Goal: Task Accomplishment & Management: Use online tool/utility

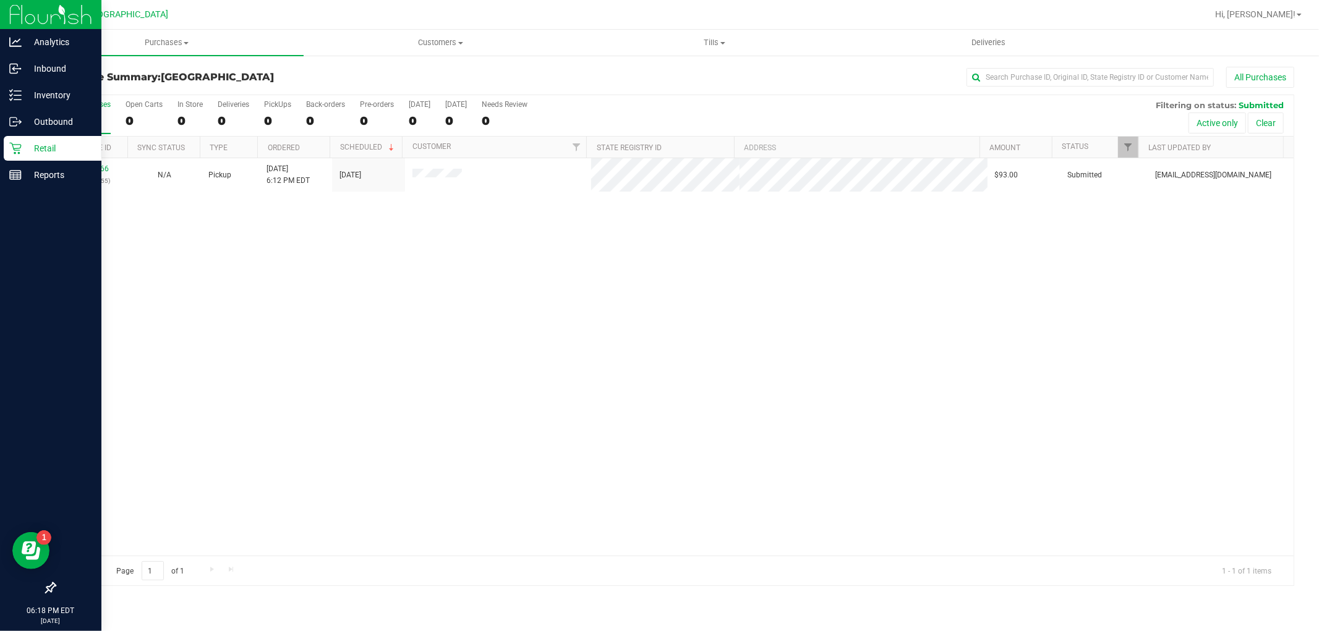
click at [22, 148] on p "Retail" at bounding box center [59, 148] width 74 height 15
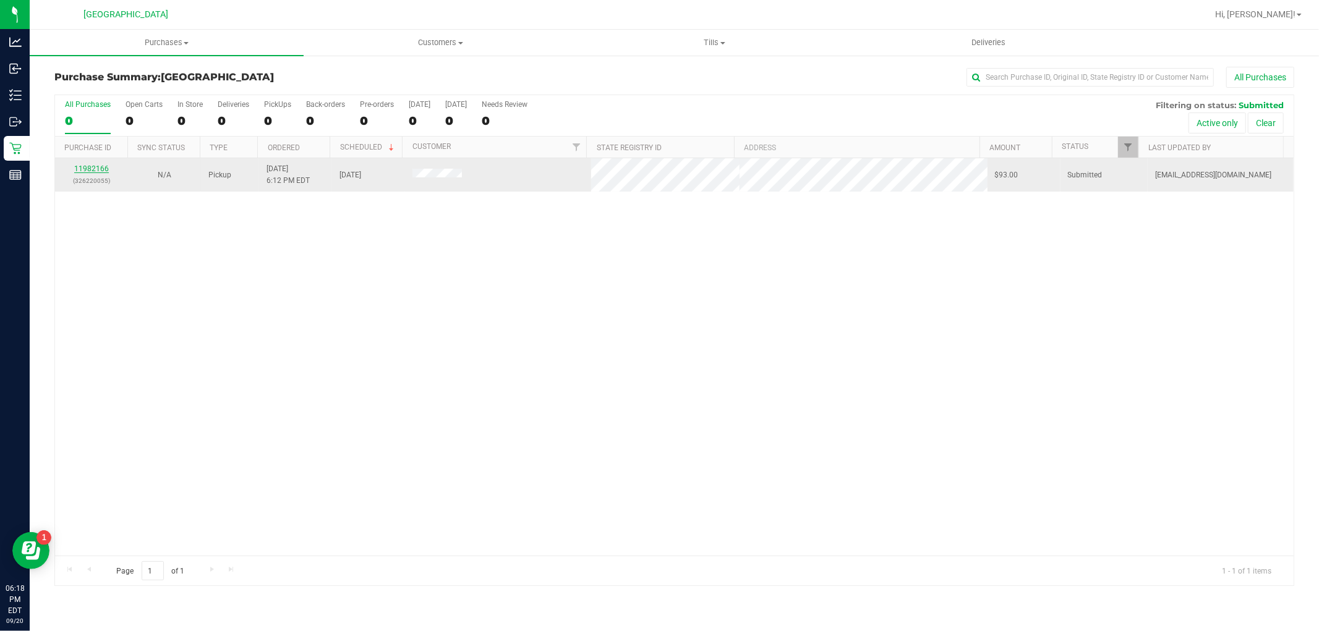
click at [89, 169] on link "11982166" at bounding box center [91, 168] width 35 height 9
click at [102, 167] on link "11982166" at bounding box center [91, 168] width 35 height 9
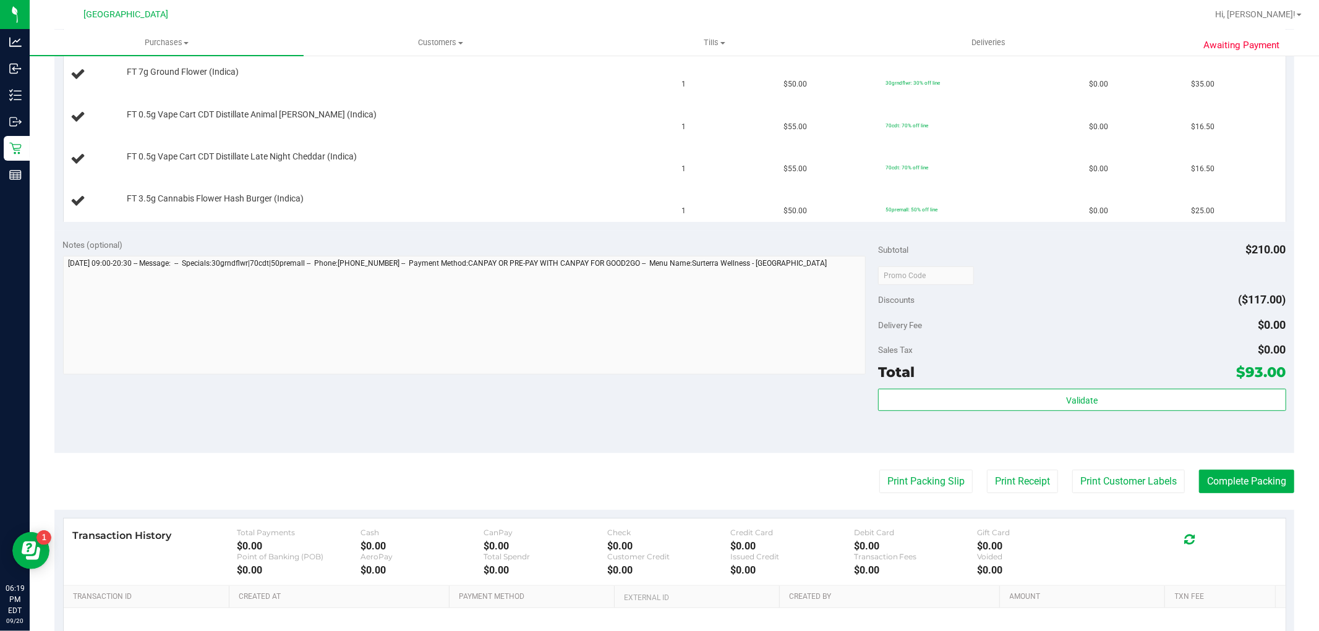
scroll to position [343, 0]
click at [922, 475] on button "Print Packing Slip" at bounding box center [925, 480] width 93 height 23
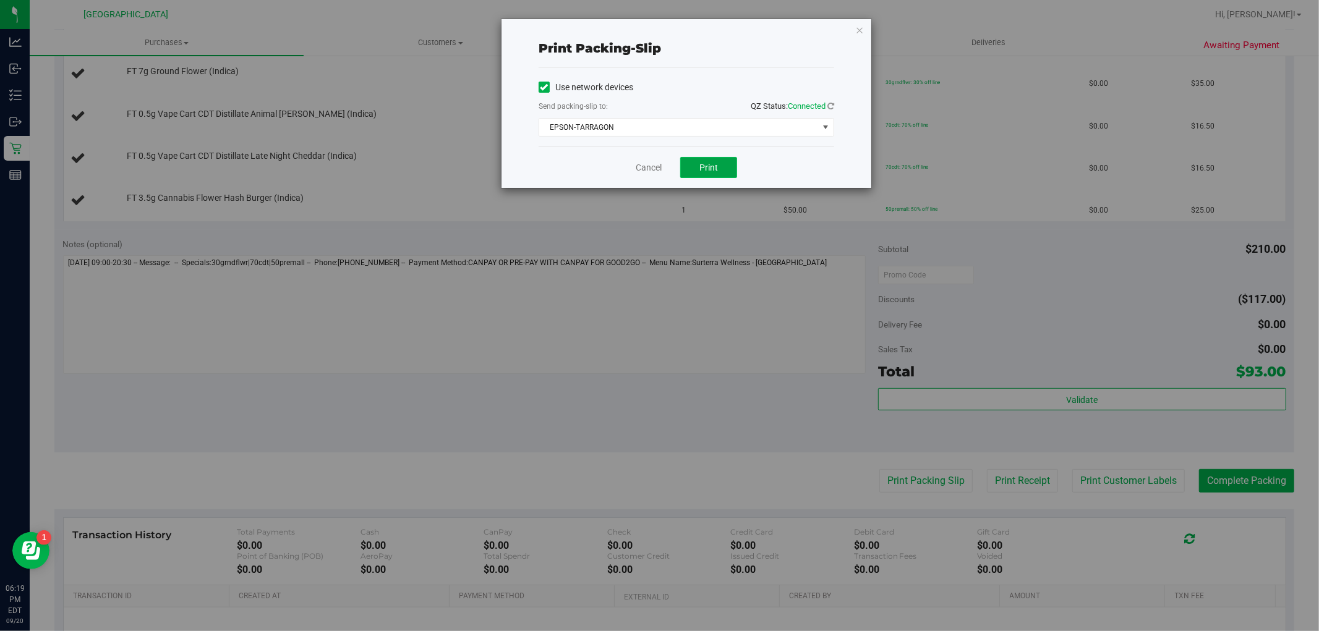
click at [697, 167] on button "Print" at bounding box center [708, 167] width 57 height 21
click at [653, 167] on link "Cancel" at bounding box center [649, 167] width 26 height 13
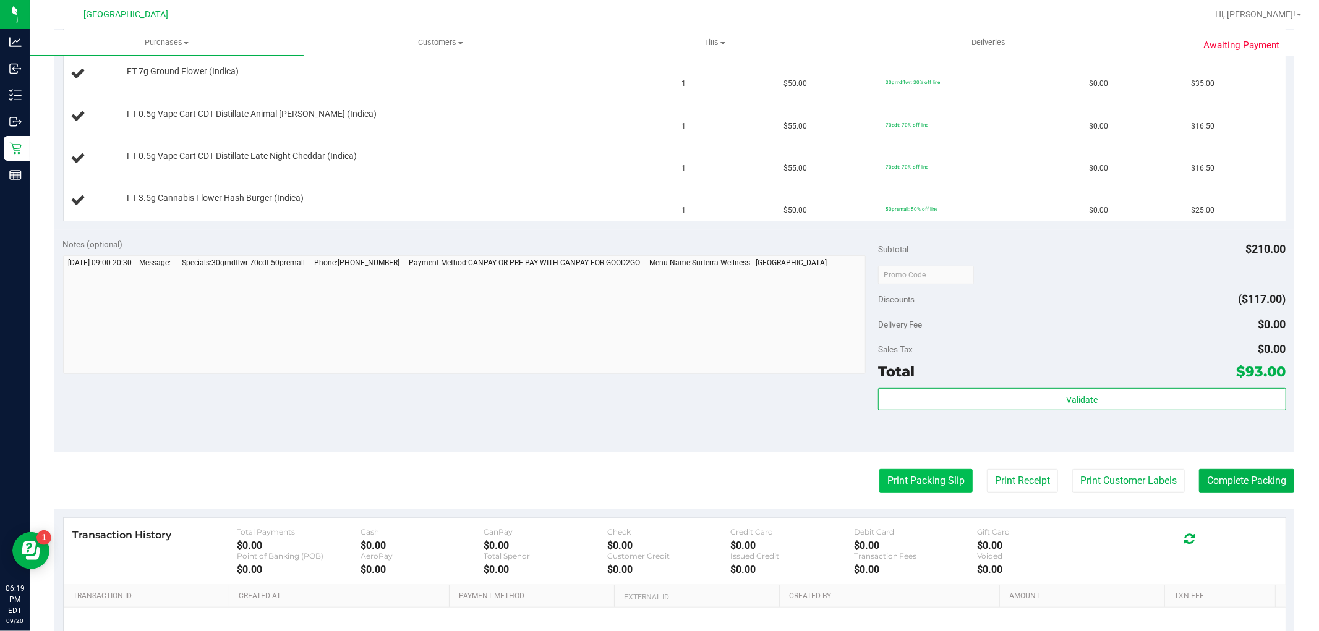
click at [941, 483] on button "Print Packing Slip" at bounding box center [925, 480] width 93 height 23
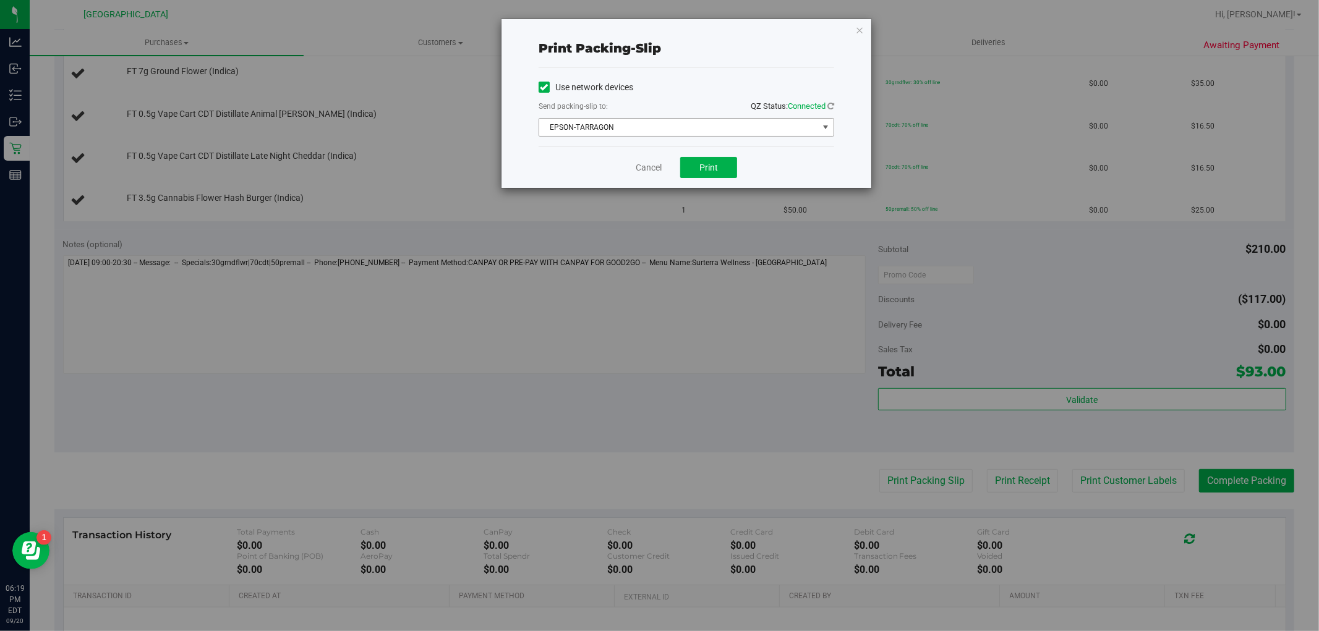
click at [705, 128] on span "EPSON-TARRAGON" at bounding box center [678, 127] width 279 height 17
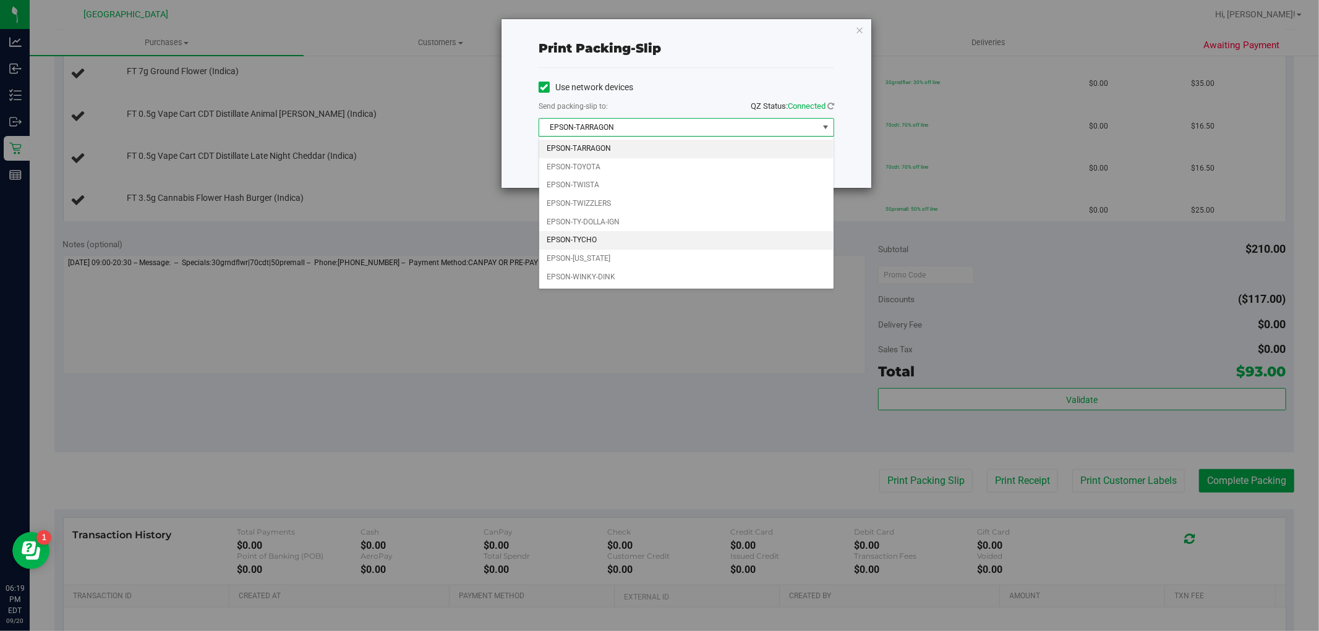
click at [616, 235] on li "EPSON-TYCHO" at bounding box center [686, 240] width 294 height 19
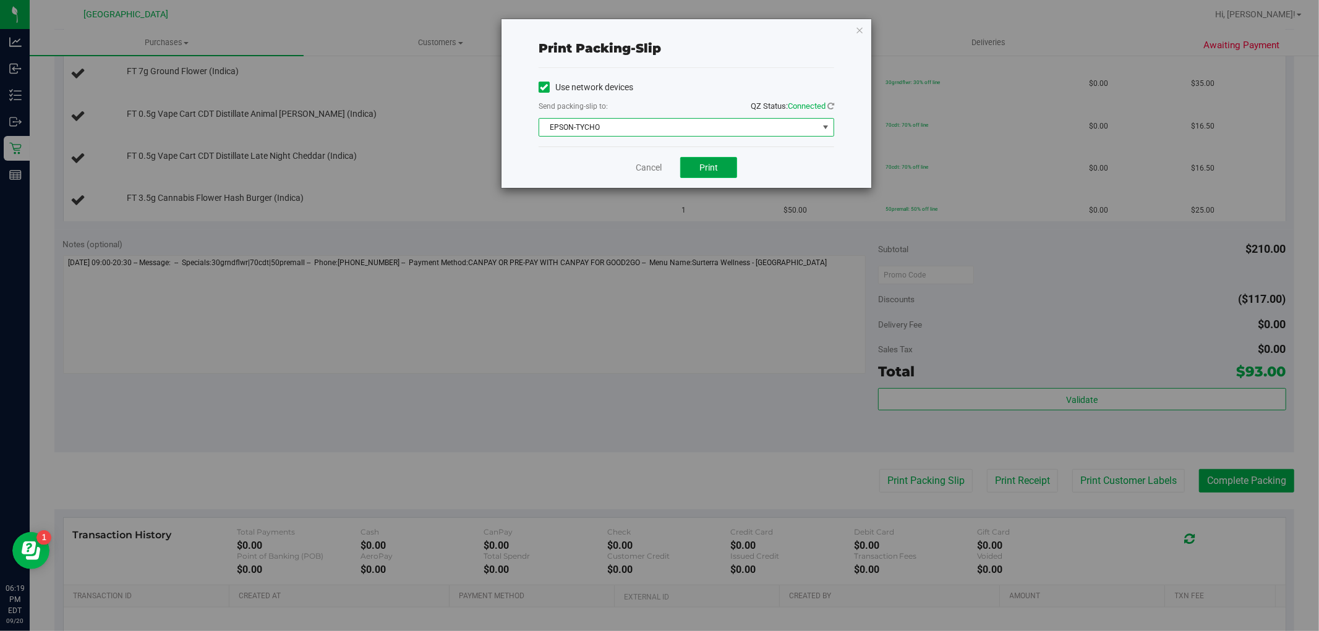
click at [706, 171] on span "Print" at bounding box center [708, 168] width 19 height 10
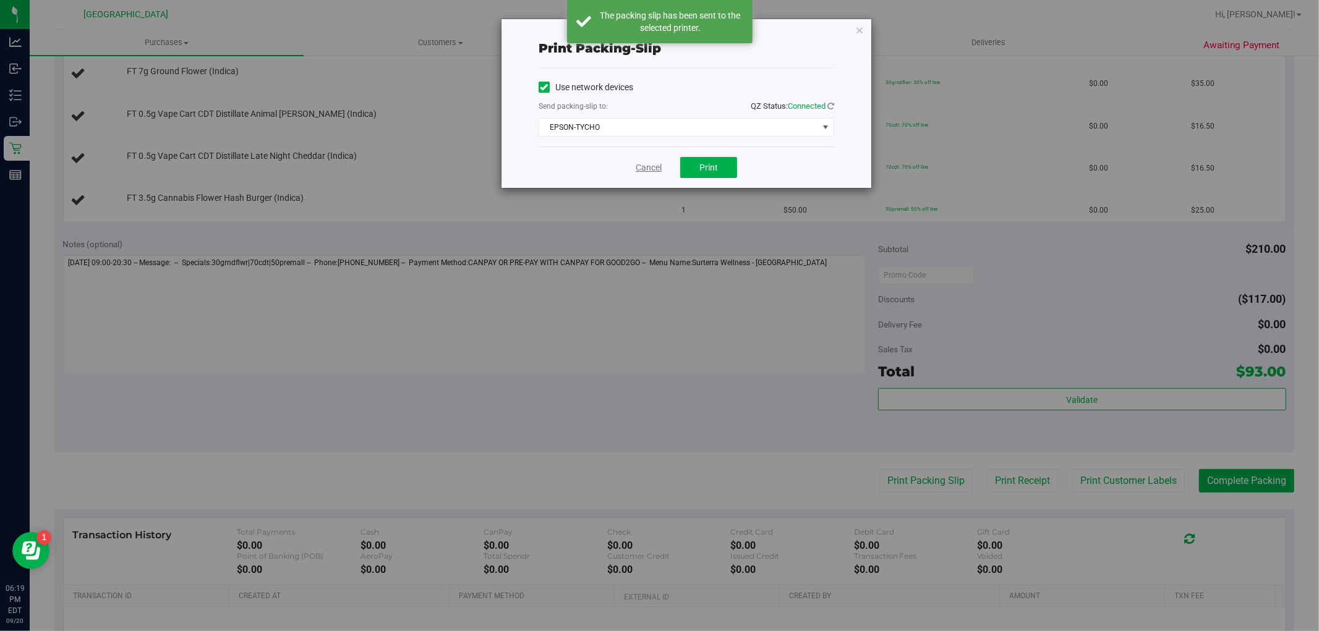
click at [658, 171] on link "Cancel" at bounding box center [649, 167] width 26 height 13
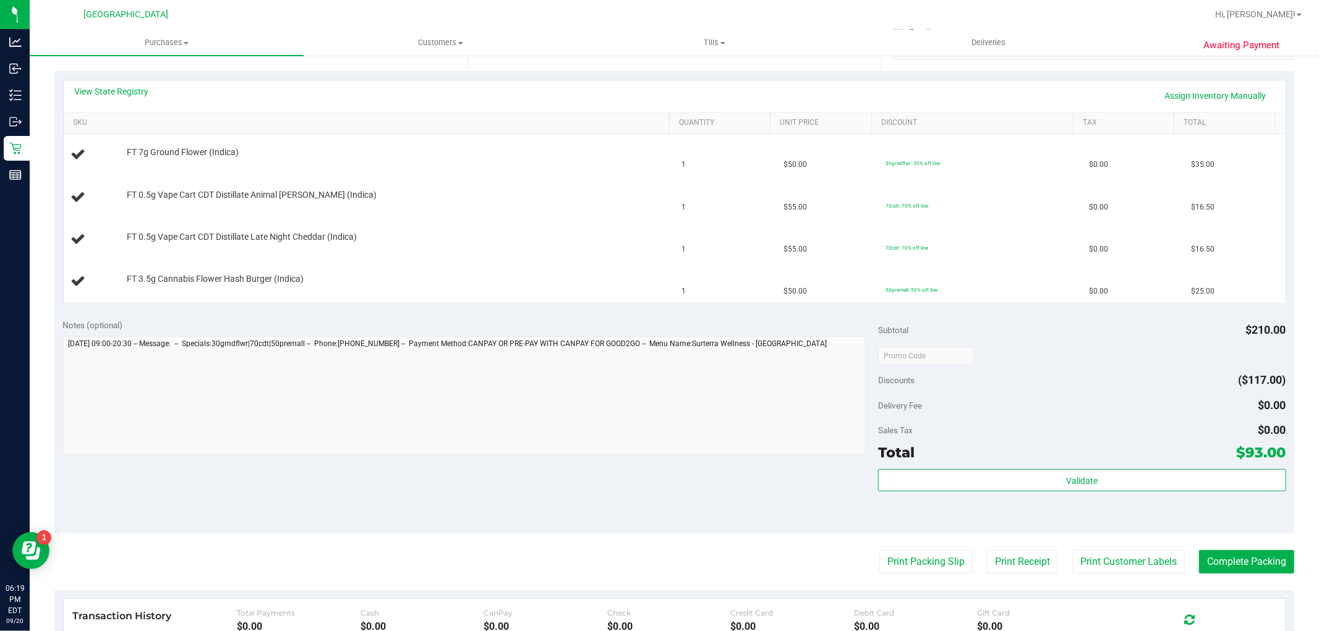
scroll to position [137, 0]
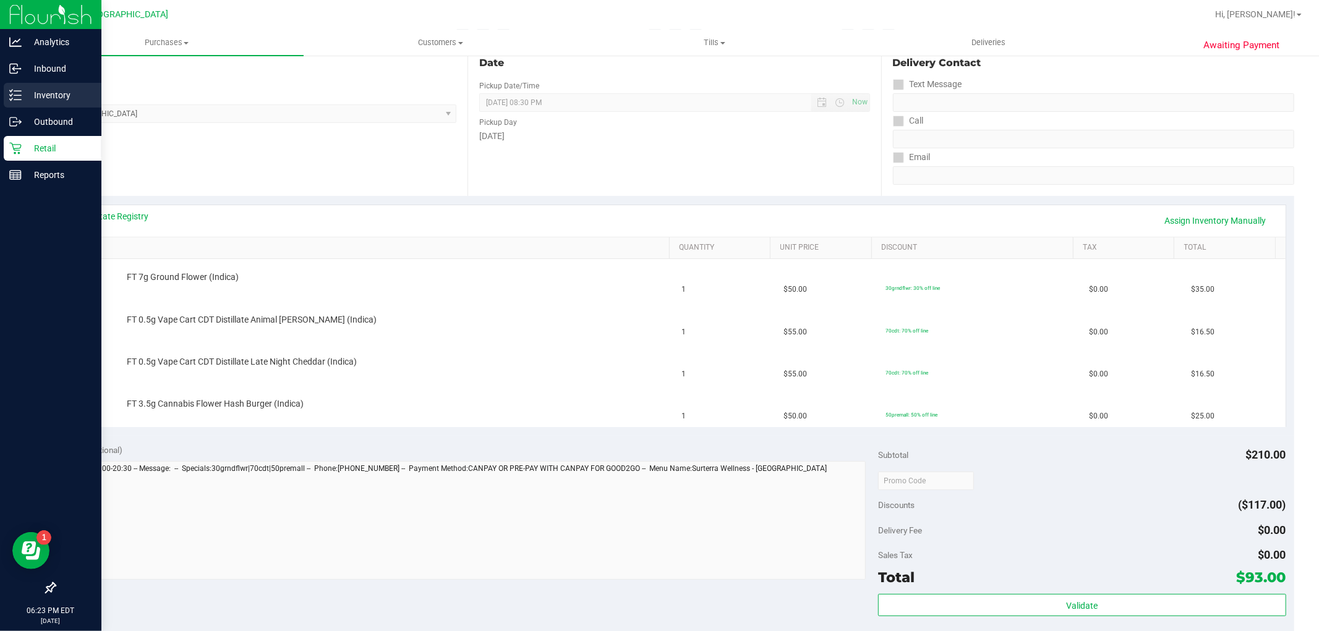
click at [22, 93] on p "Inventory" at bounding box center [59, 95] width 74 height 15
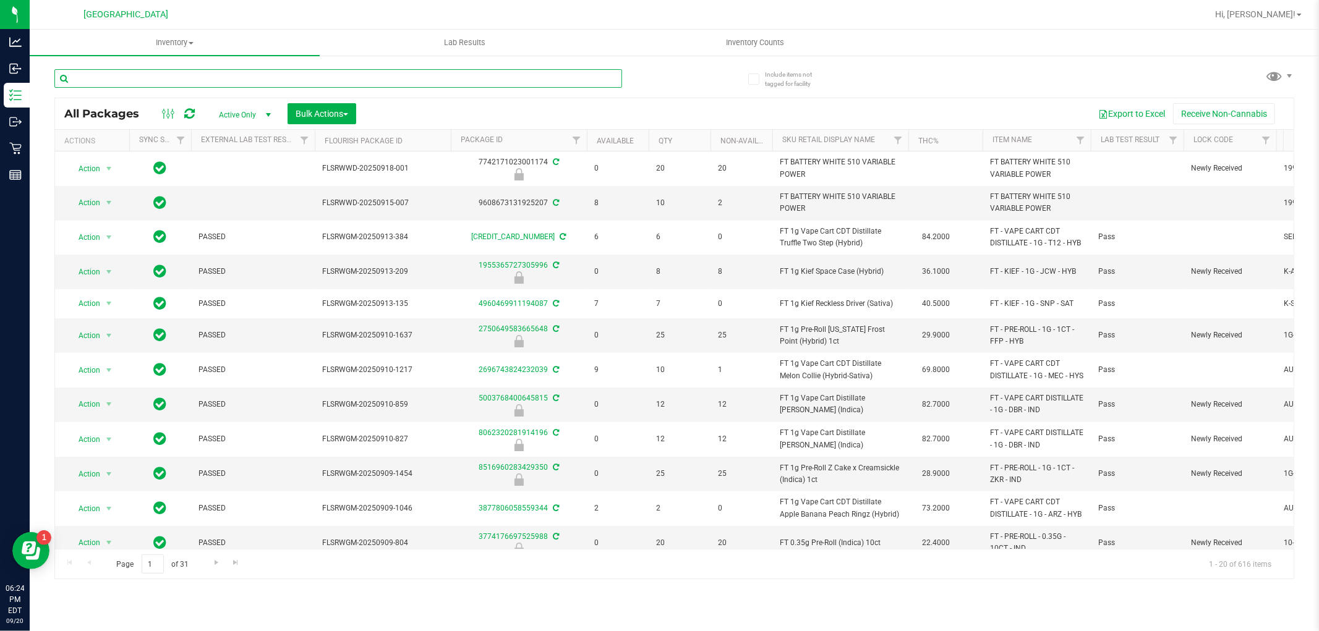
click at [244, 79] on input "text" at bounding box center [338, 78] width 568 height 19
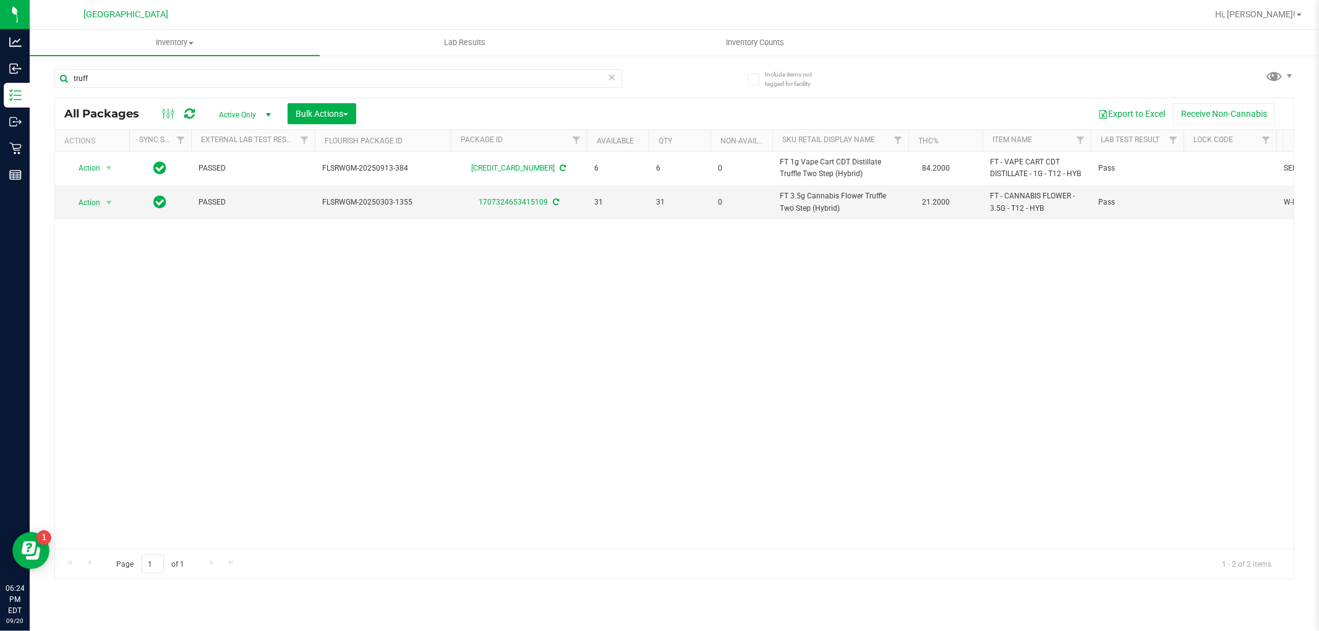
click at [668, 297] on div "Action Action Adjust qty Create package Edit attributes Global inventory Locate…" at bounding box center [674, 349] width 1238 height 397
click at [169, 78] on input "truff" at bounding box center [338, 78] width 568 height 19
type input "t"
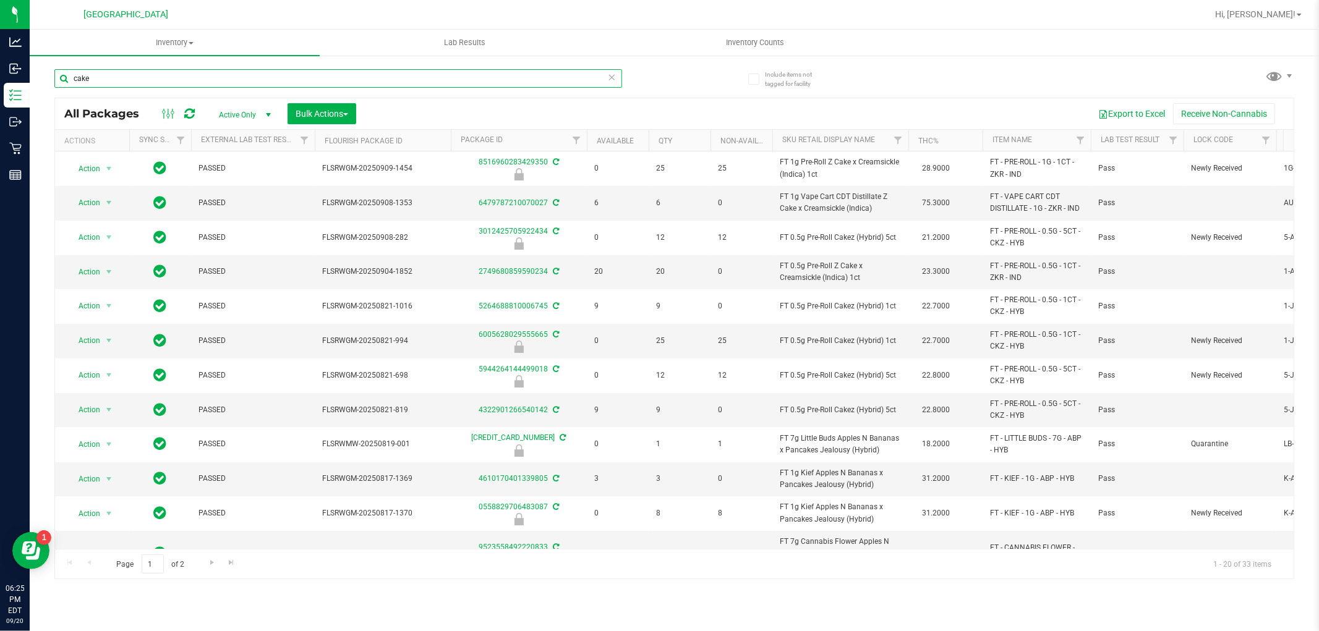
click at [458, 82] on input "cake" at bounding box center [338, 78] width 568 height 19
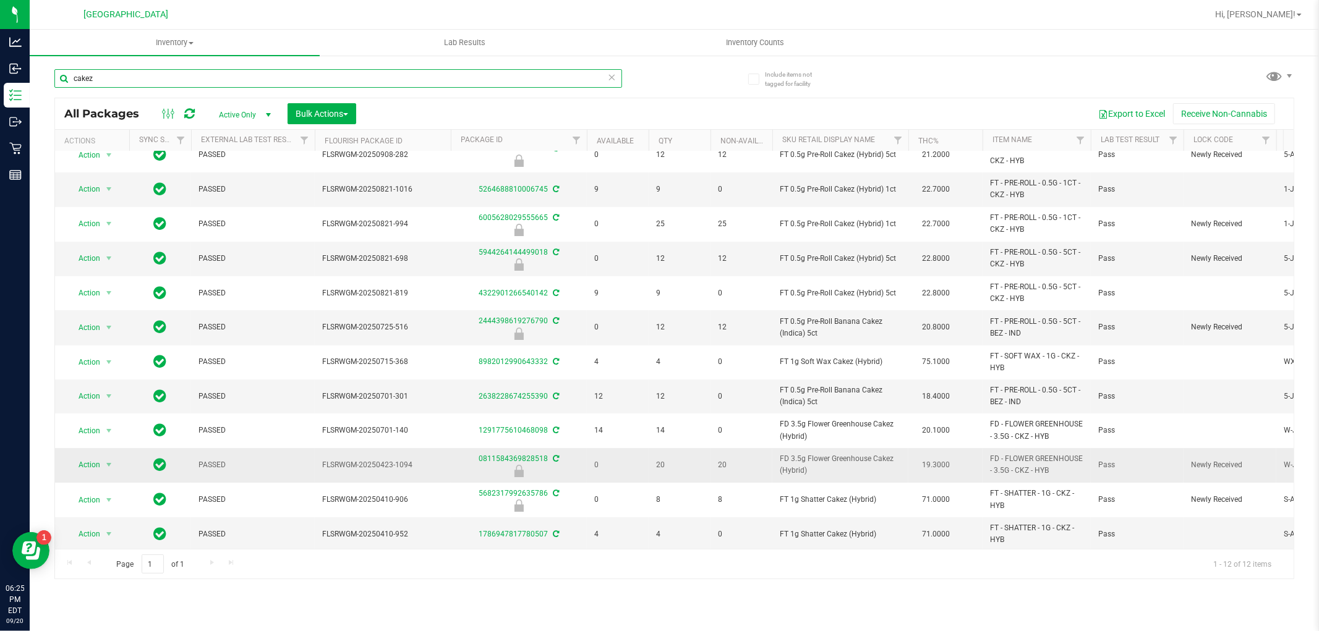
scroll to position [26, 0]
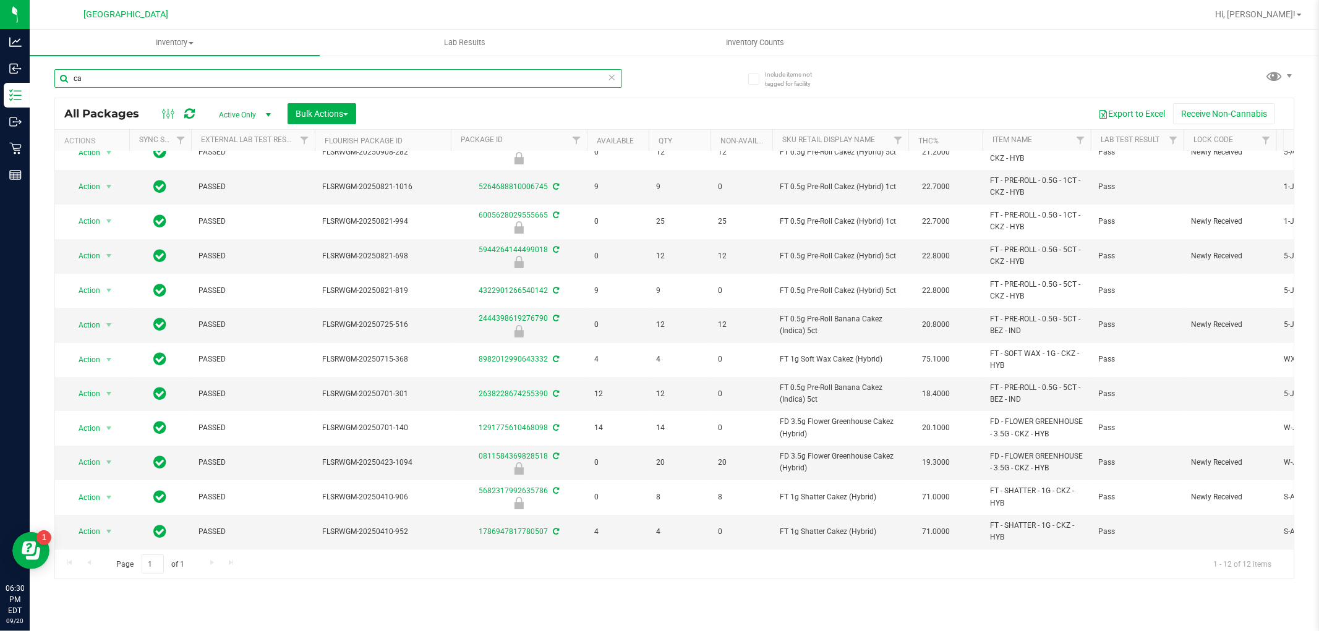
type input "c"
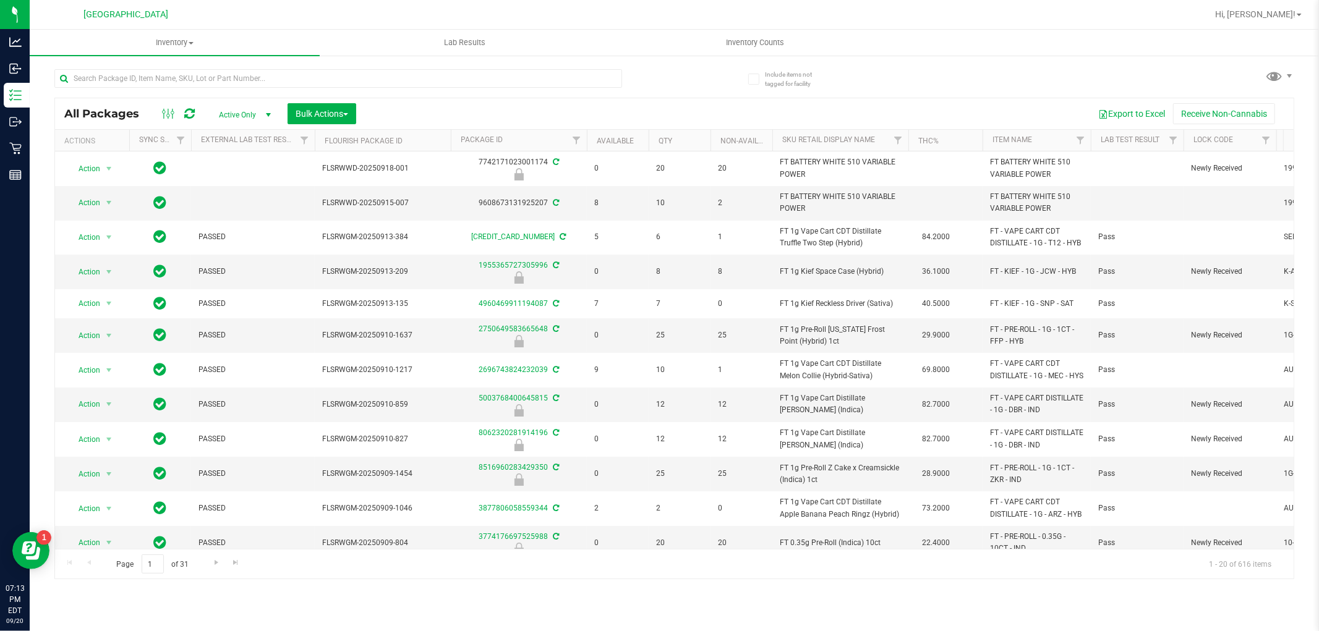
click at [861, 116] on div "Export to Excel Receive Non-Cannabis" at bounding box center [824, 113] width 919 height 21
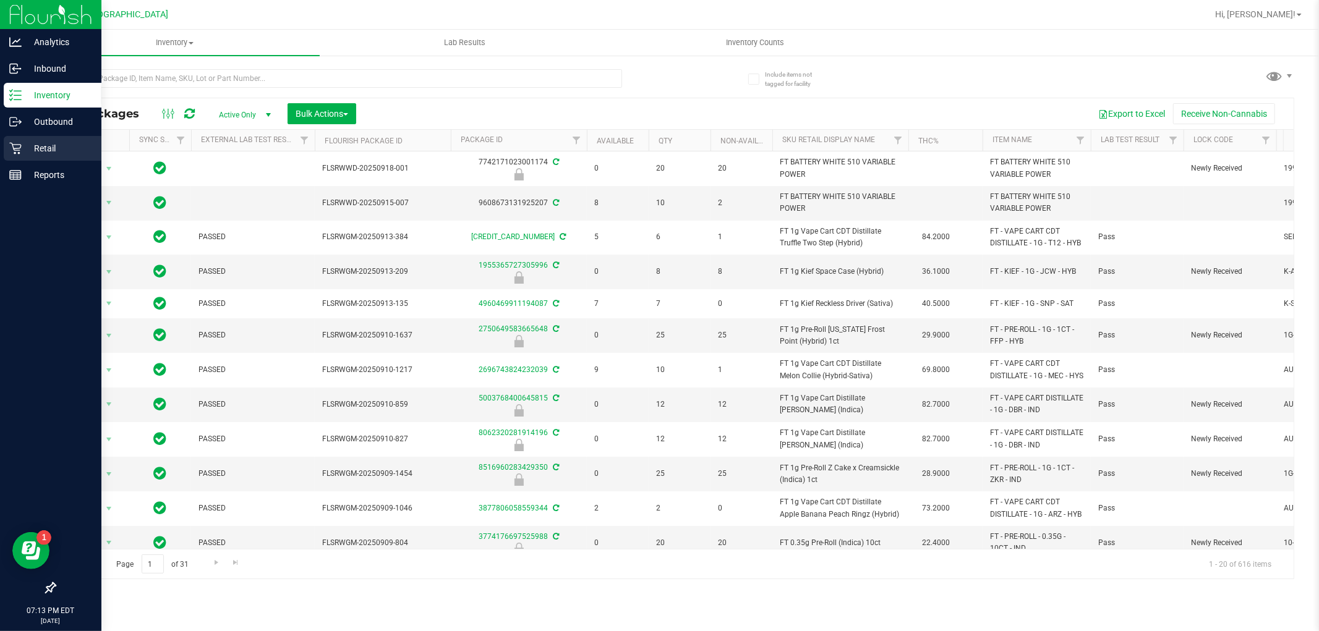
click at [13, 145] on icon at bounding box center [15, 149] width 12 height 12
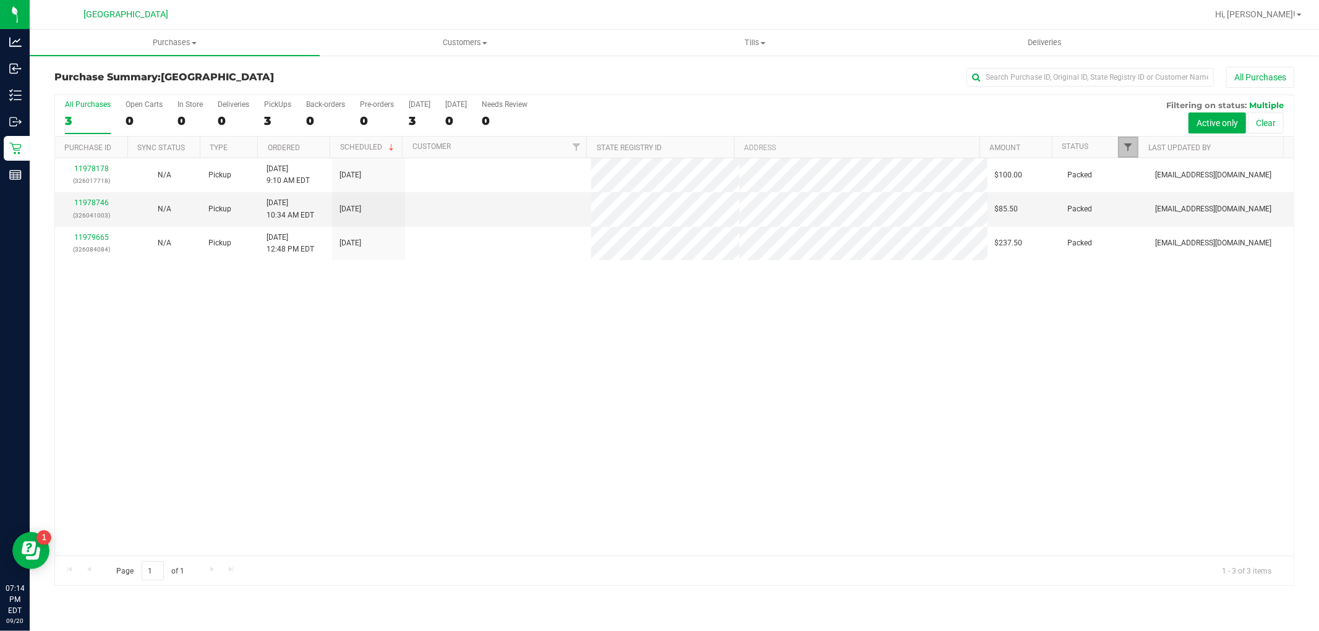
click at [1123, 151] on span "Filter" at bounding box center [1128, 147] width 10 height 10
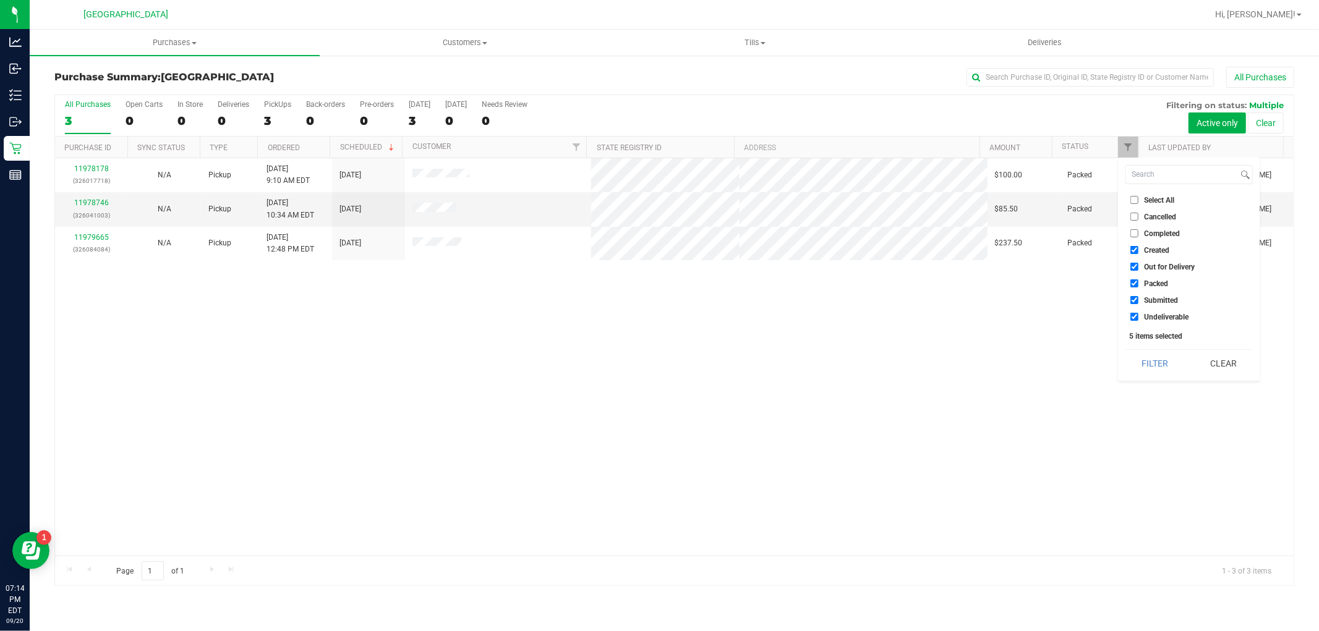
click at [1133, 247] on input "Created" at bounding box center [1134, 250] width 8 height 8
checkbox input "false"
click at [1133, 266] on input "Out for Delivery" at bounding box center [1134, 267] width 8 height 8
checkbox input "false"
click at [1133, 280] on input "Packed" at bounding box center [1134, 283] width 8 height 8
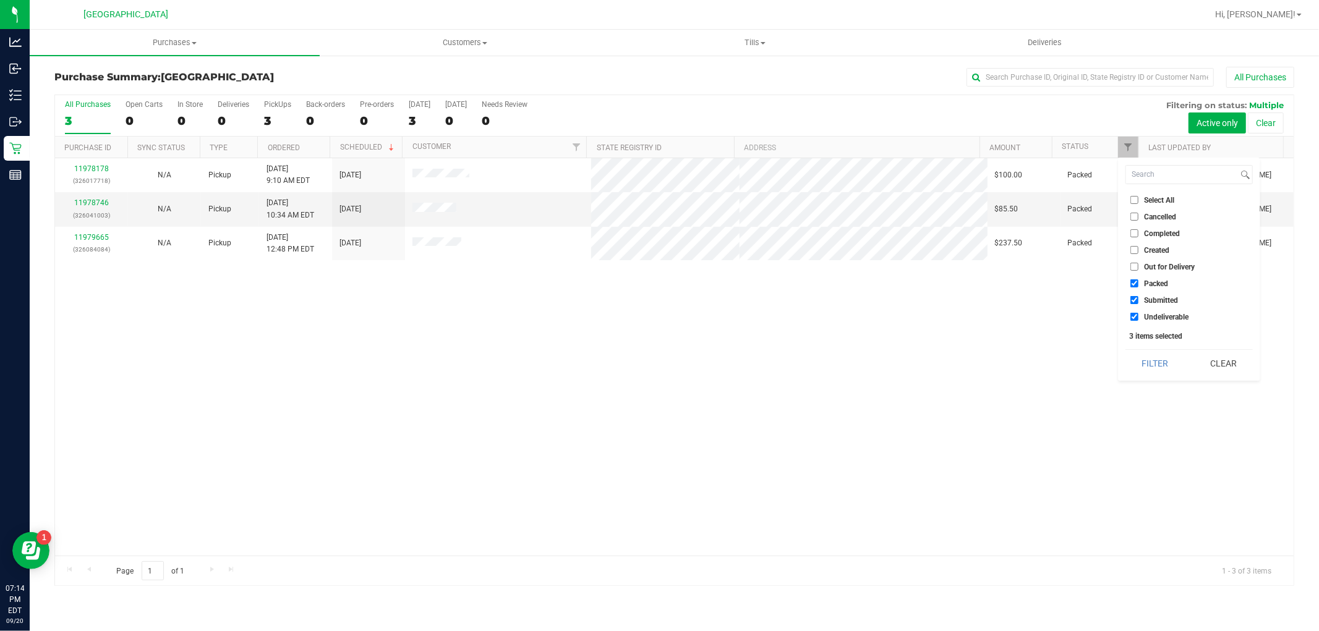
checkbox input "false"
click at [1133, 313] on input "Undeliverable" at bounding box center [1134, 317] width 8 height 8
checkbox input "false"
click at [1163, 359] on button "Filter" at bounding box center [1154, 363] width 59 height 27
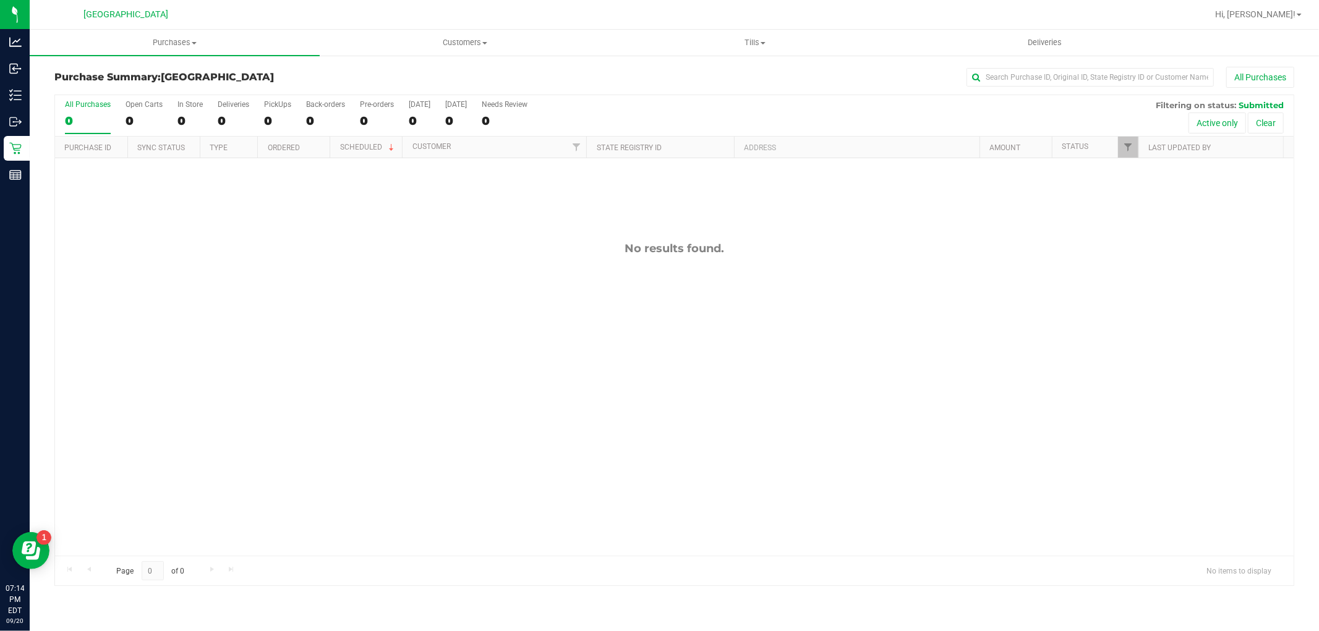
click at [415, 351] on div "No results found." at bounding box center [674, 398] width 1238 height 481
click at [556, 373] on div "No results found." at bounding box center [674, 398] width 1238 height 481
click at [445, 371] on div "No results found." at bounding box center [674, 398] width 1238 height 481
click at [409, 379] on div "No results found." at bounding box center [674, 398] width 1238 height 481
click at [394, 375] on div "No results found." at bounding box center [674, 398] width 1238 height 481
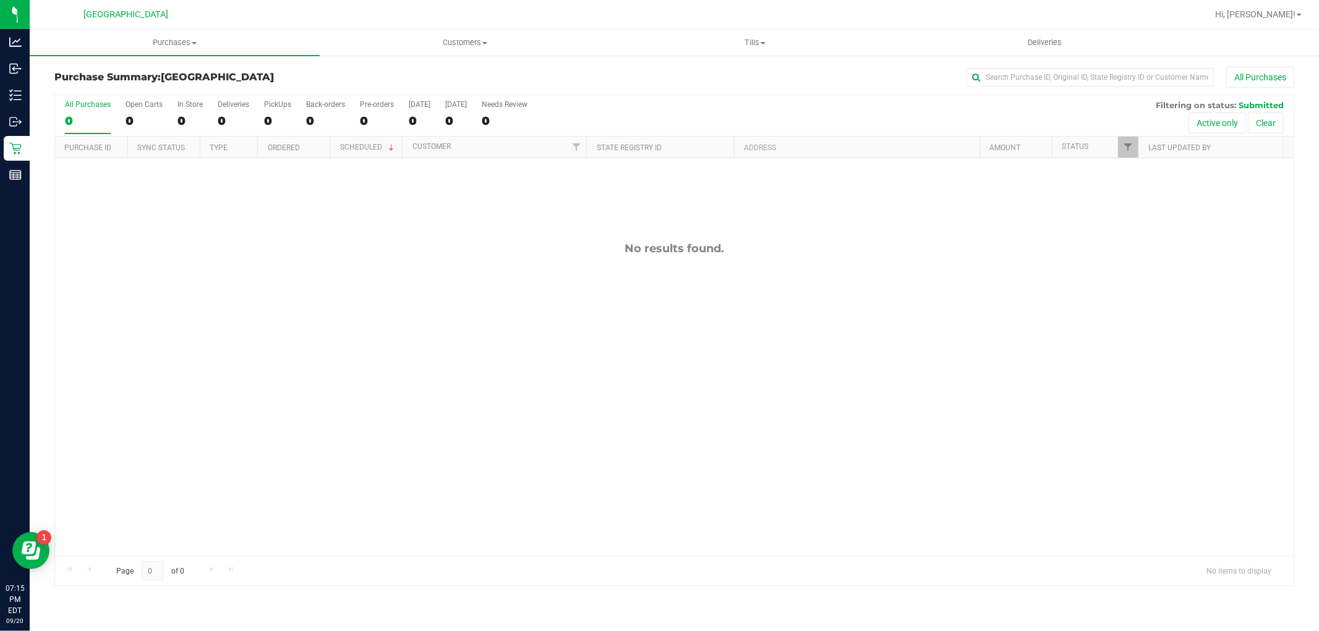
click at [467, 396] on div "No results found." at bounding box center [674, 398] width 1238 height 481
